Goal: Task Accomplishment & Management: Manage account settings

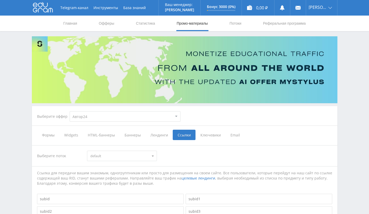
select select "1"
drag, startPoint x: 322, startPoint y: 41, endPoint x: 314, endPoint y: 40, distance: 8.0
click at [322, 41] on link "Выход" at bounding box center [321, 39] width 31 height 9
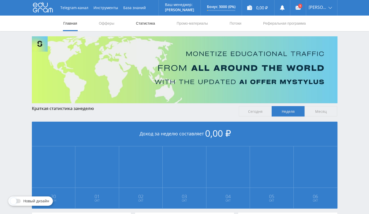
click at [146, 23] on link "Статистика" at bounding box center [146, 24] width 20 height 16
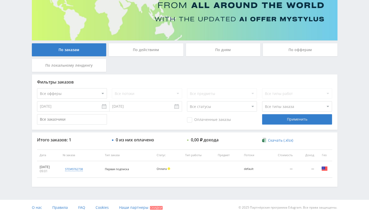
scroll to position [64, 0]
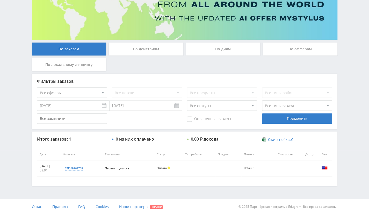
click at [75, 91] on select "Все офферы MyStylus MyStylus - Revshare Кэмп Studybay Автор24 Studybay Brazil S…" at bounding box center [72, 92] width 70 height 10
click at [251, 77] on div "Фильтры заказов Все офферы MyStylus MyStylus - Revshare Кэмп Studybay Автор24 S…" at bounding box center [185, 101] width 306 height 55
click at [290, 52] on div "По офферам" at bounding box center [300, 49] width 75 height 13
click at [0, 0] on input "По офферам" at bounding box center [0, 0] width 0 height 0
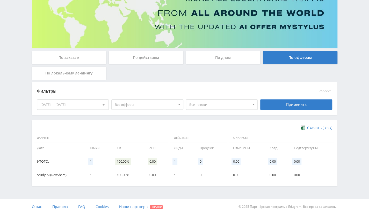
scroll to position [0, 0]
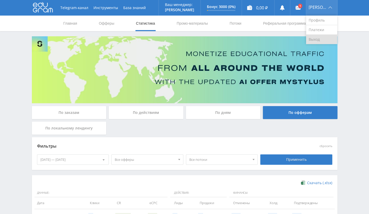
click at [319, 36] on link "Выход" at bounding box center [321, 39] width 31 height 9
